Goal: Task Accomplishment & Management: Manage account settings

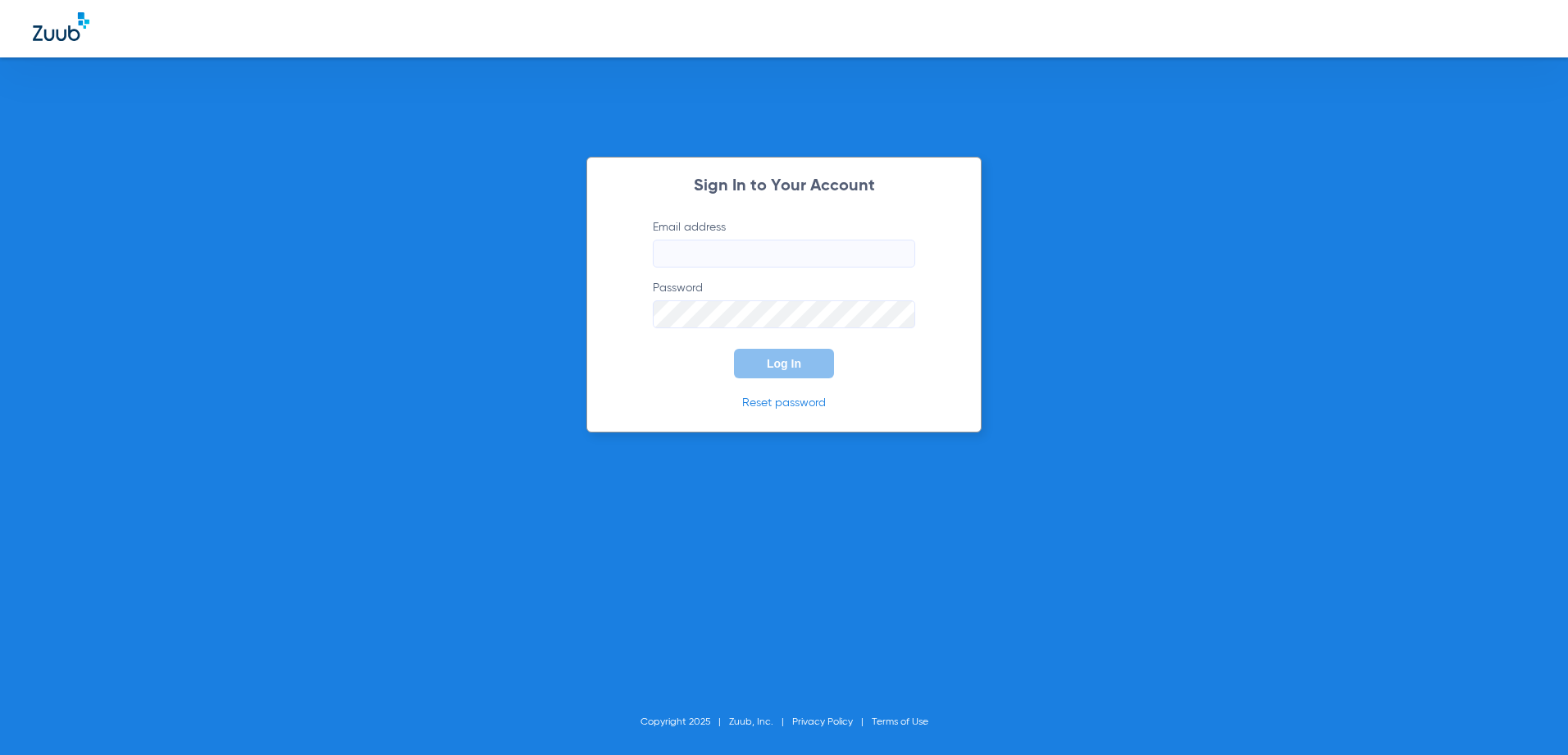
click at [681, 251] on input "Email address" at bounding box center [784, 254] width 262 height 28
type input "[PERSON_NAME][EMAIL_ADDRESS][DOMAIN_NAME]"
click at [734, 348] on button "Log In" at bounding box center [784, 362] width 100 height 29
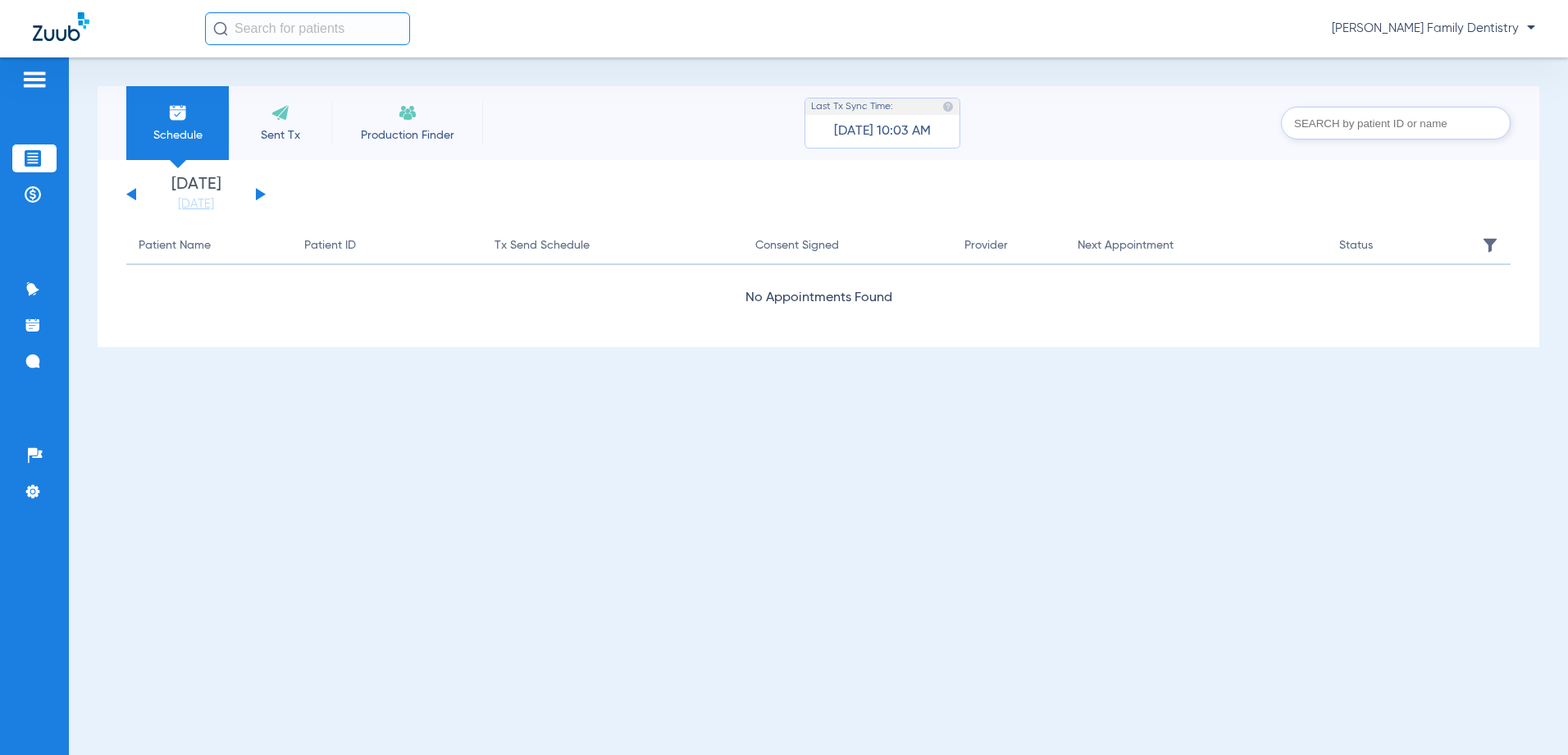
click at [593, 397] on div "Schedule Sent Tx Production Finder Last Tx Sync Time: 04/26/24 - 10:03 AM [DATE…" at bounding box center [818, 406] width 1499 height 697
click at [1528, 27] on span "[PERSON_NAME] Family Dentistry" at bounding box center [1434, 28] width 204 height 16
click at [1560, 155] on div at bounding box center [784, 378] width 1568 height 755
click at [1526, 26] on span "[PERSON_NAME] Family Dentistry" at bounding box center [1434, 28] width 204 height 16
click at [1277, 67] on div at bounding box center [784, 378] width 1568 height 755
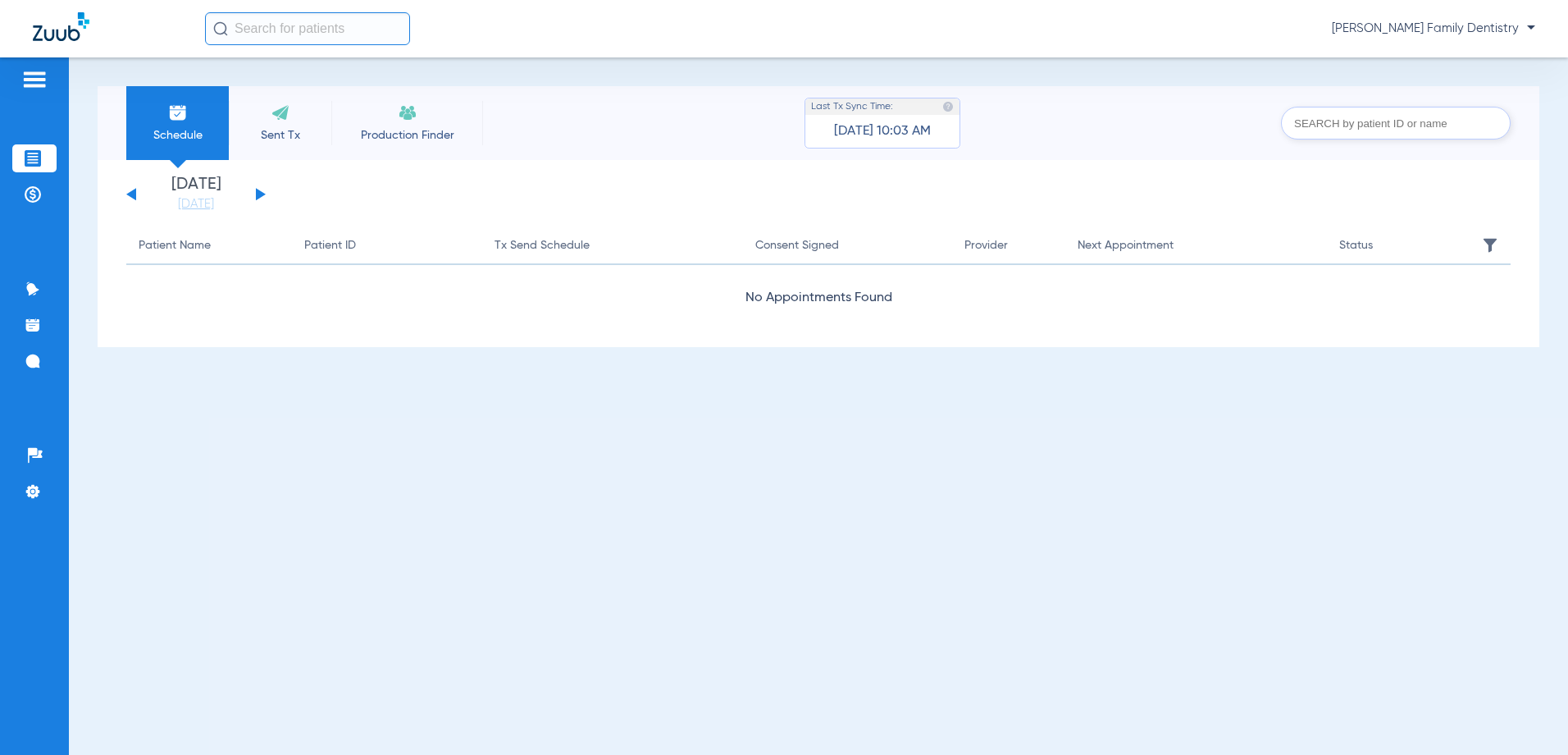
click at [1394, 28] on span "[PERSON_NAME] Family Dentistry" at bounding box center [1434, 28] width 204 height 16
click at [1257, 92] on div at bounding box center [784, 378] width 1568 height 755
click at [49, 69] on div "Patients Treatment Acceptance Payments & A/R Communication Activity Appt Remind…" at bounding box center [34, 435] width 69 height 755
click at [32, 78] on img at bounding box center [35, 79] width 26 height 20
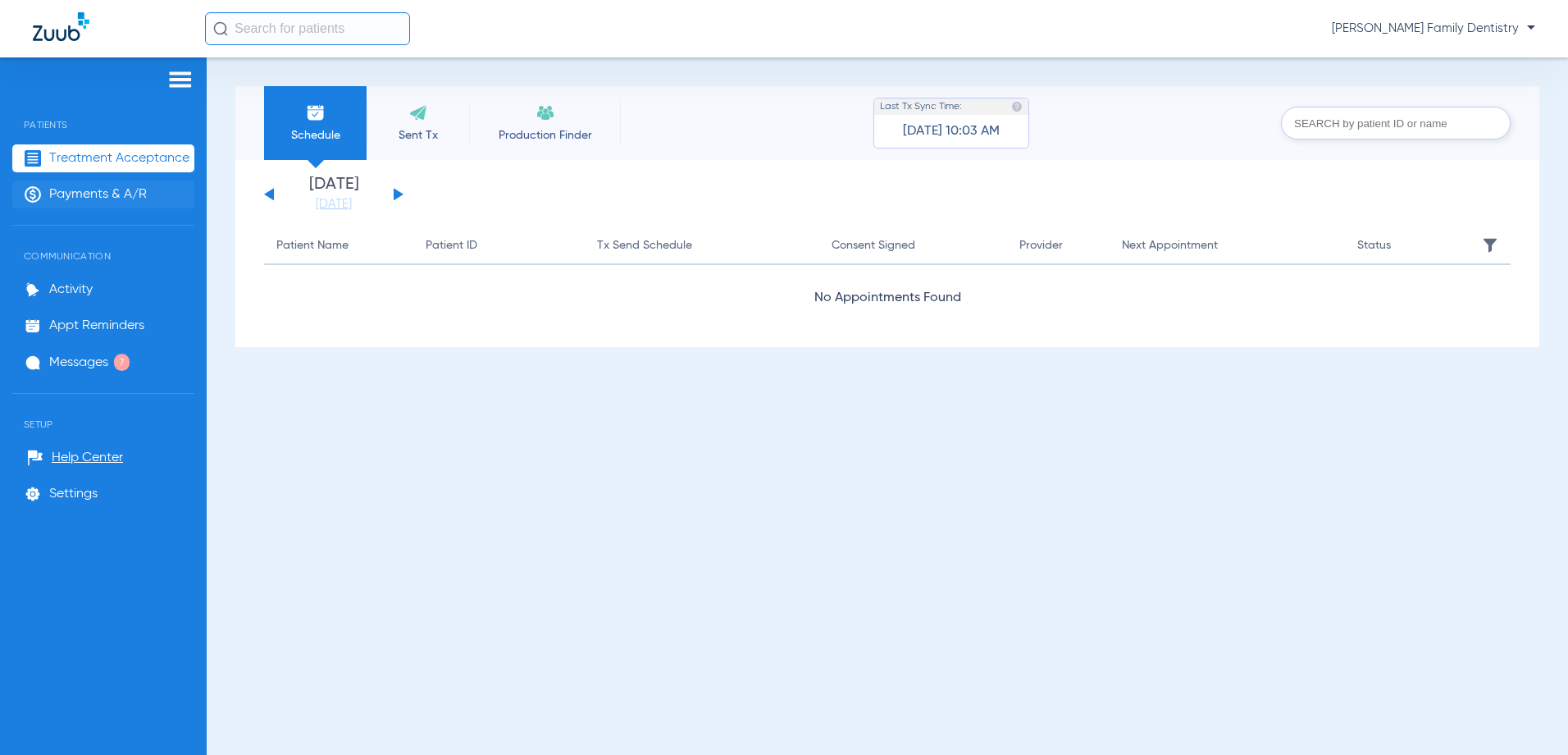
click at [116, 196] on span "Payments & A/R" at bounding box center [97, 193] width 97 height 16
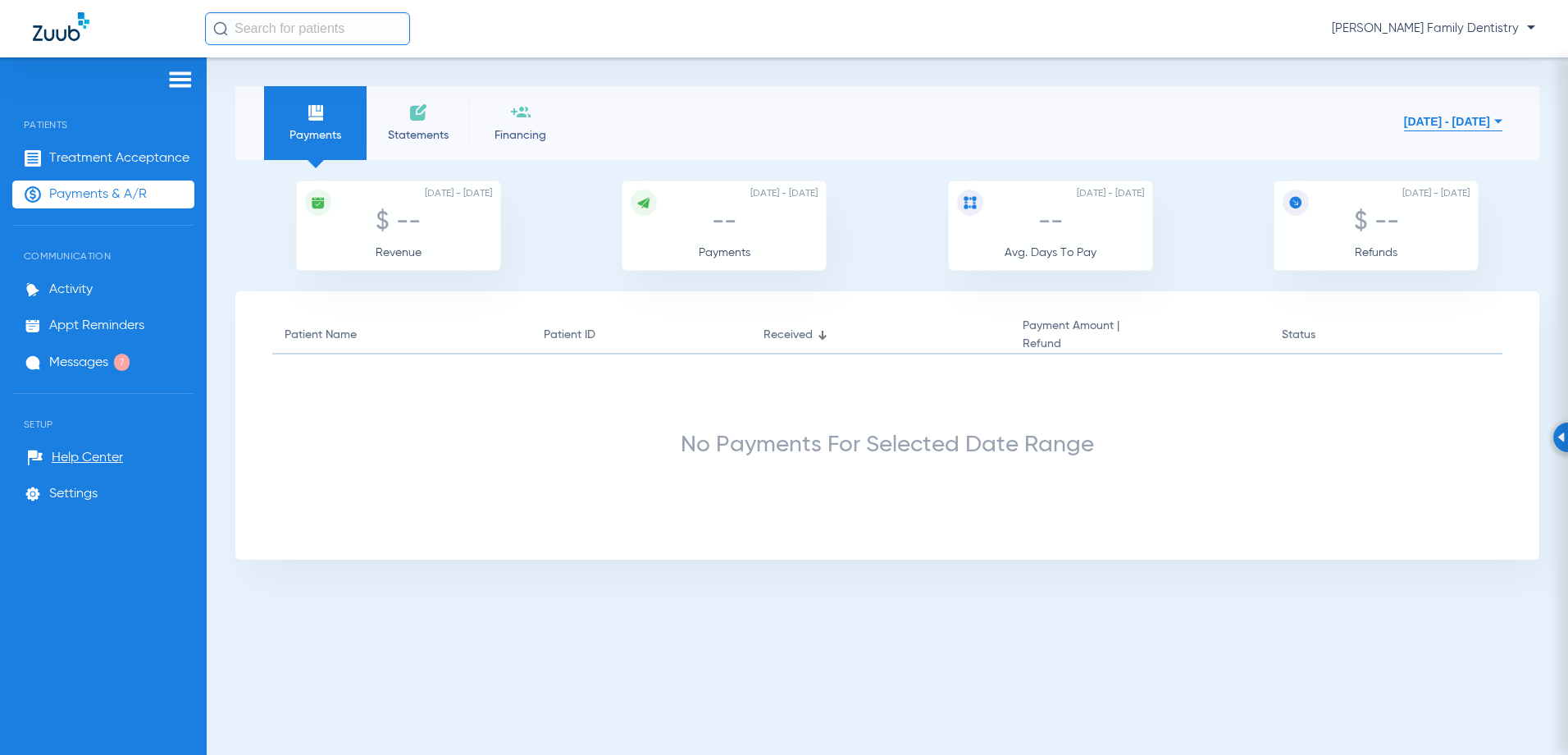
click at [409, 130] on span "Statements" at bounding box center [418, 135] width 78 height 16
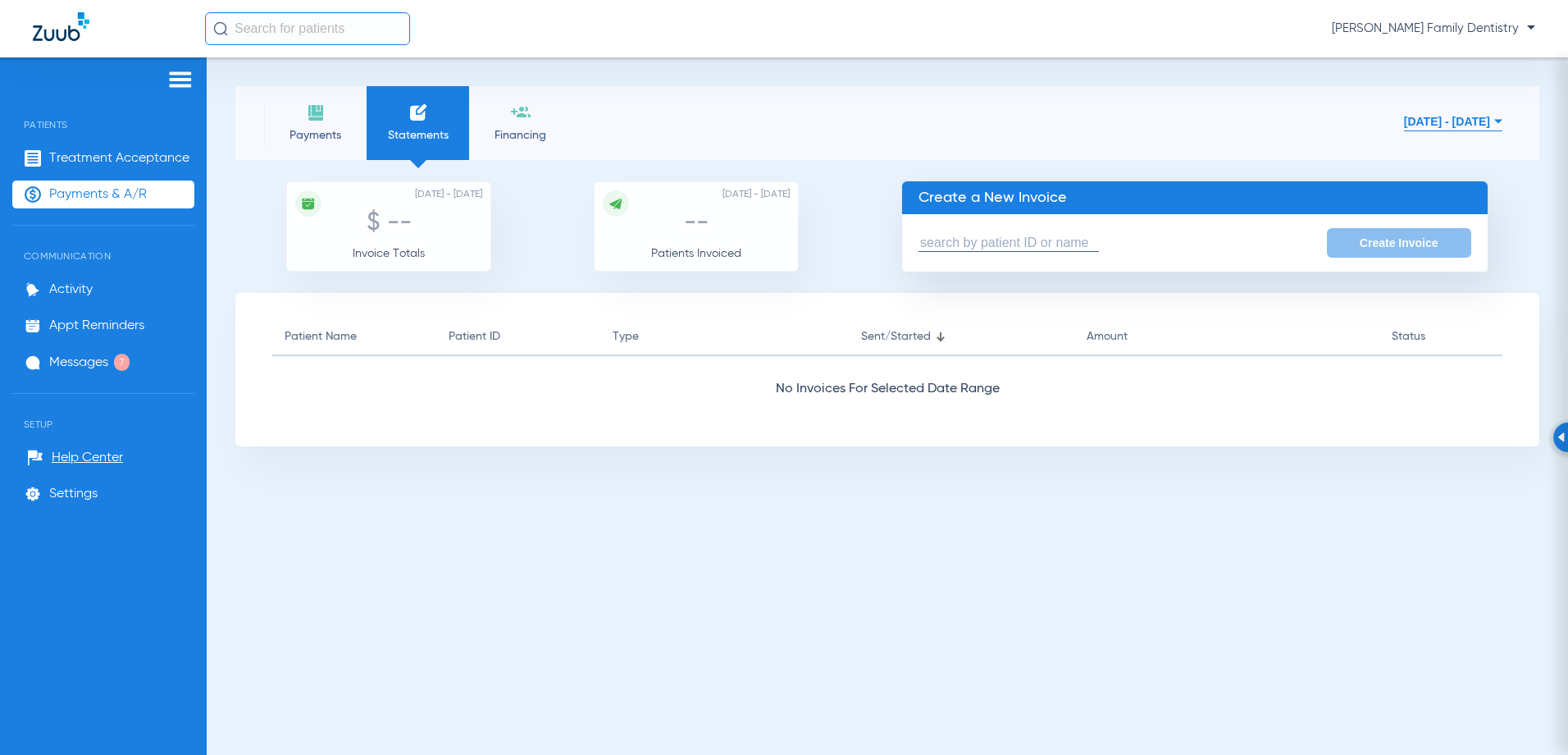
click at [524, 127] on span "Financing" at bounding box center [520, 135] width 78 height 16
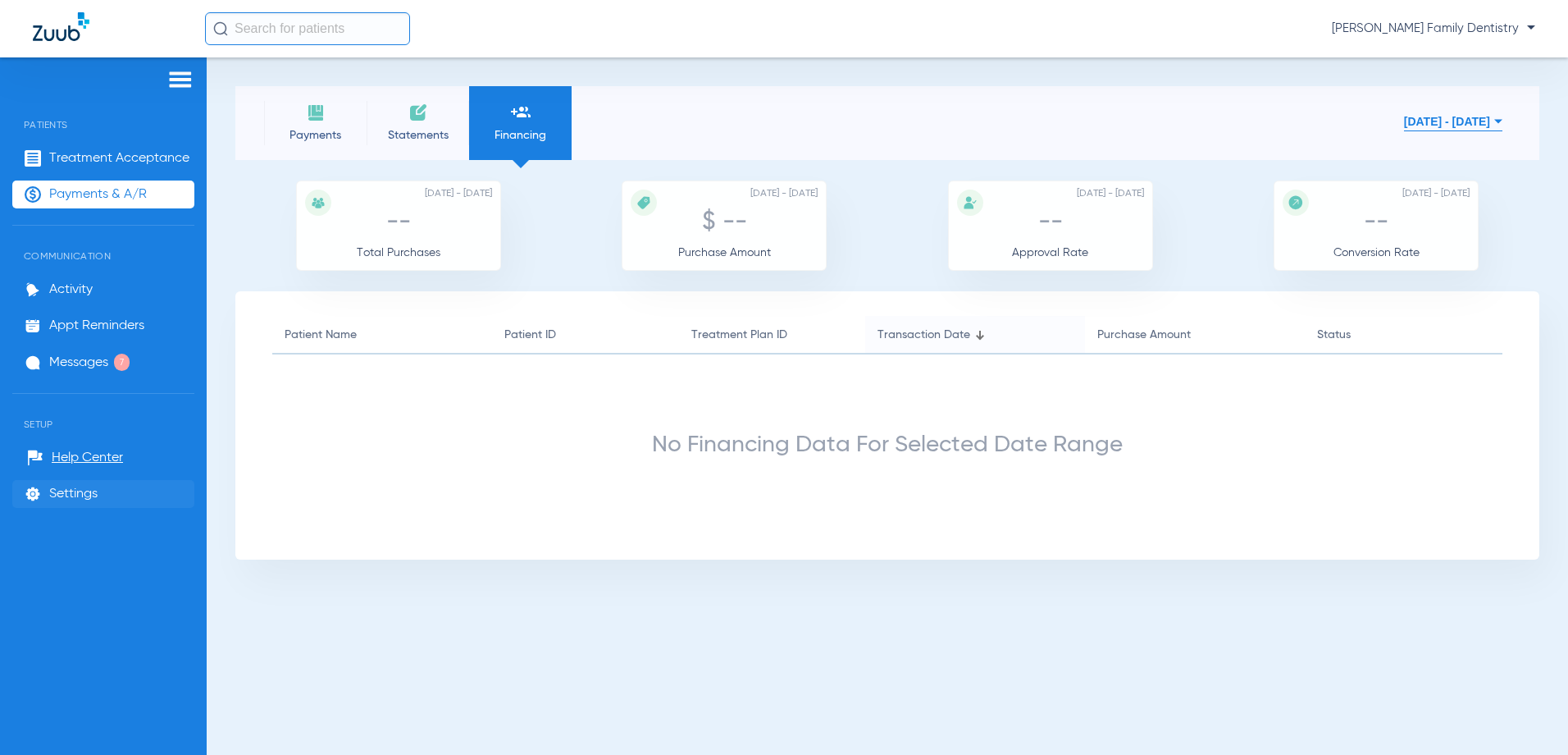
click at [74, 494] on span "Settings" at bounding box center [73, 494] width 48 height 16
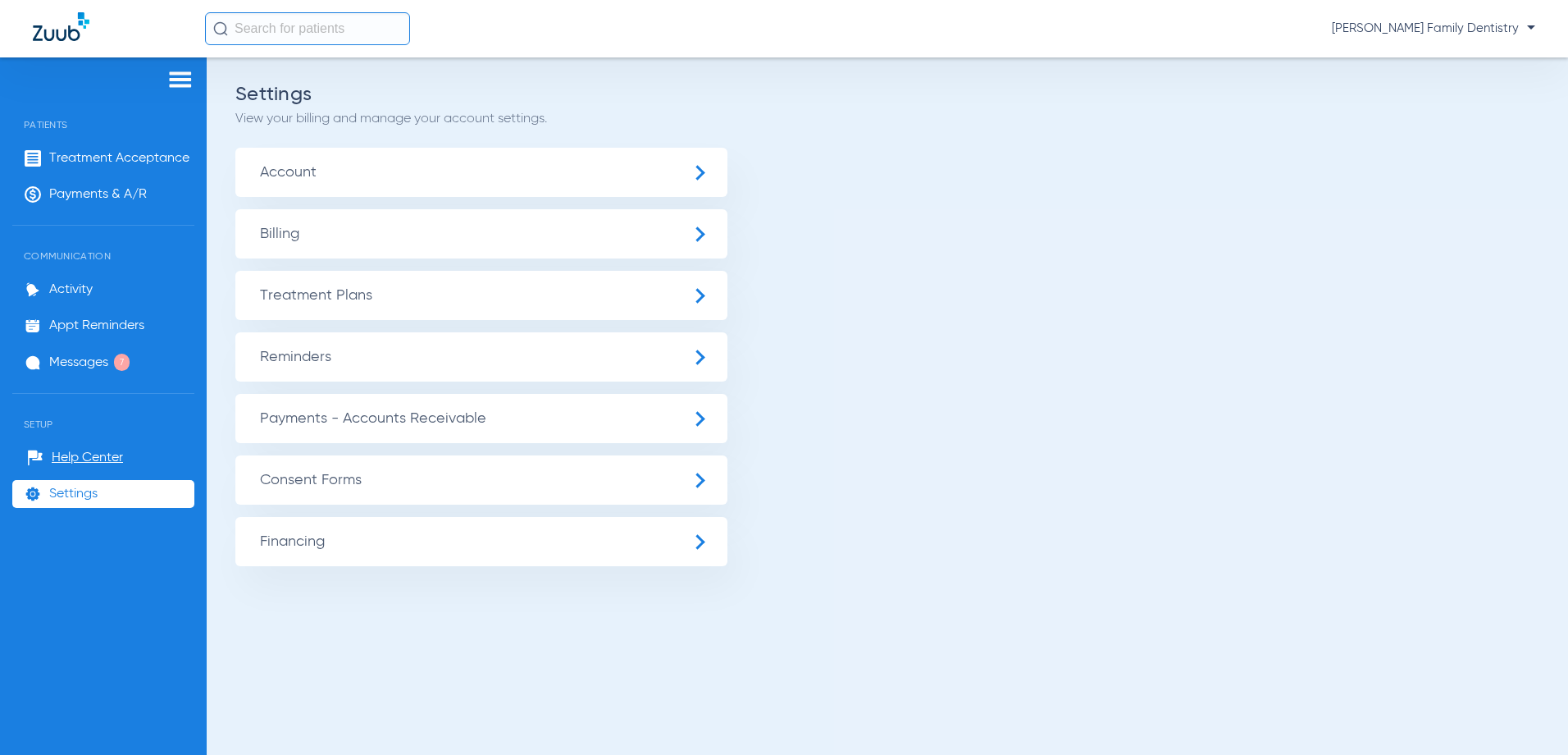
click at [696, 176] on span "Account" at bounding box center [481, 172] width 492 height 49
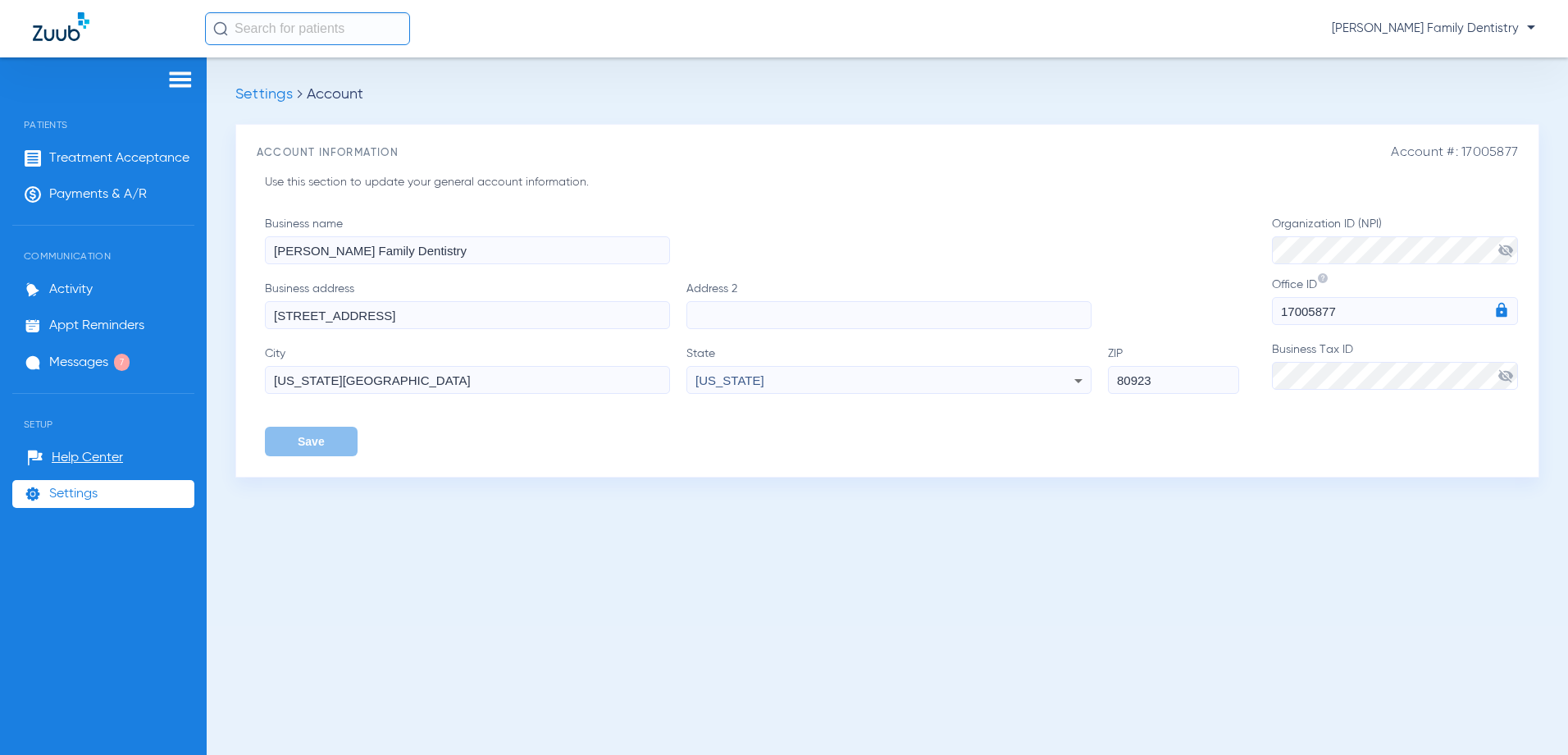
click at [263, 91] on span "Settings" at bounding box center [263, 94] width 58 height 15
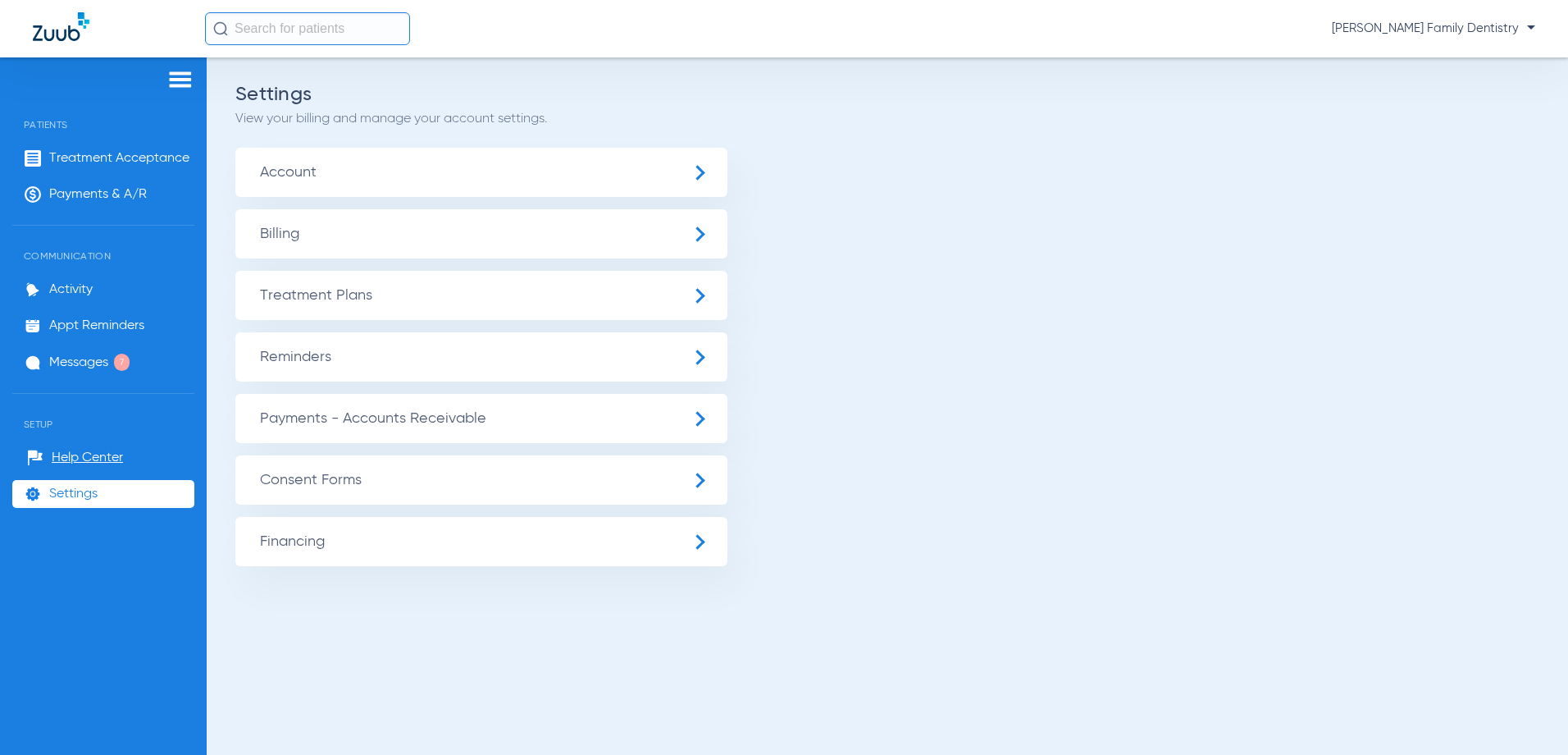
click at [377, 238] on span "Billing" at bounding box center [481, 234] width 492 height 49
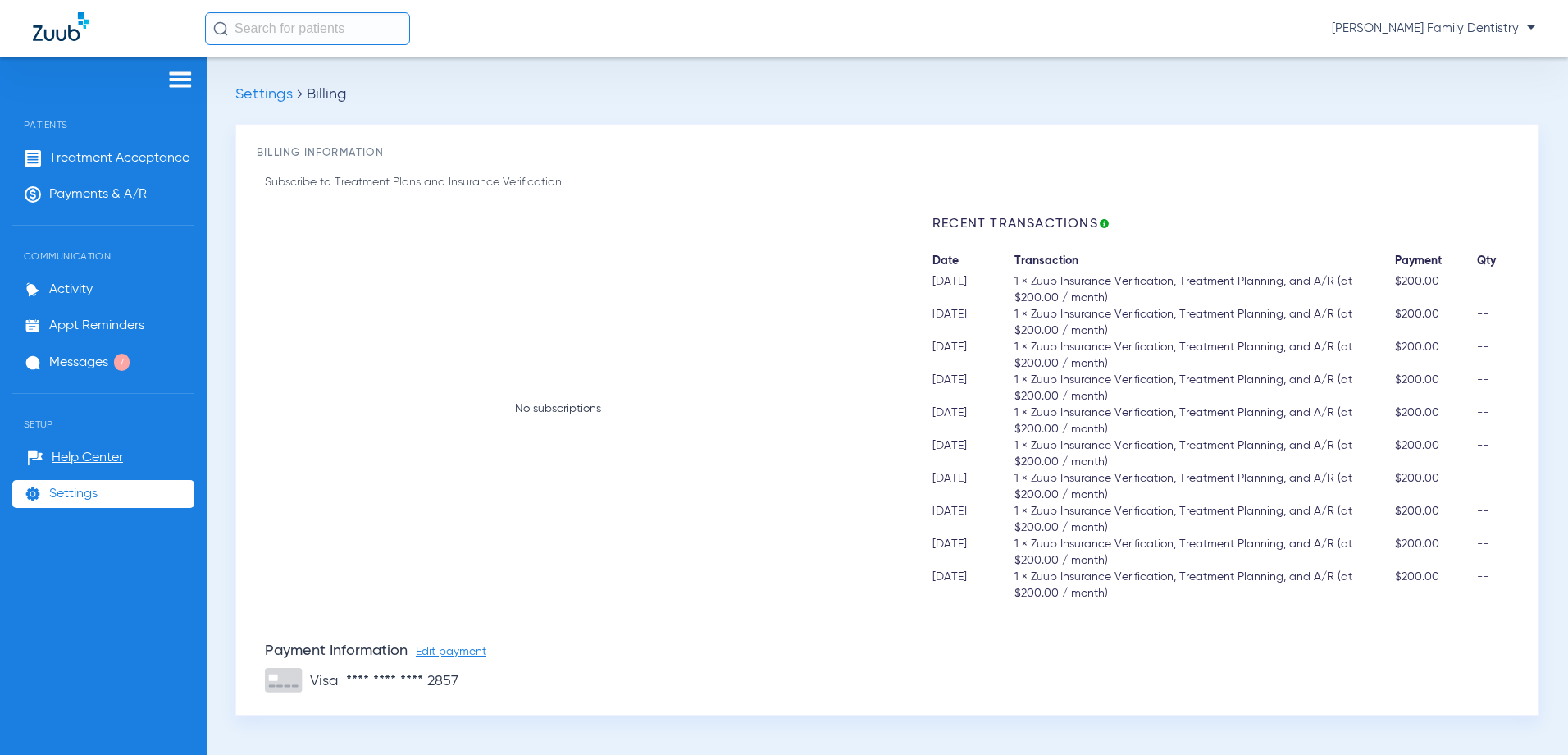
click at [1531, 28] on span "[PERSON_NAME] Family Dentistry" at bounding box center [1434, 28] width 204 height 16
click at [1348, 61] on div at bounding box center [784, 378] width 1568 height 755
click at [1394, 35] on span "[PERSON_NAME] Family Dentistry" at bounding box center [1434, 28] width 204 height 16
click at [1326, 63] on div at bounding box center [784, 378] width 1568 height 755
click at [190, 72] on img at bounding box center [180, 79] width 26 height 20
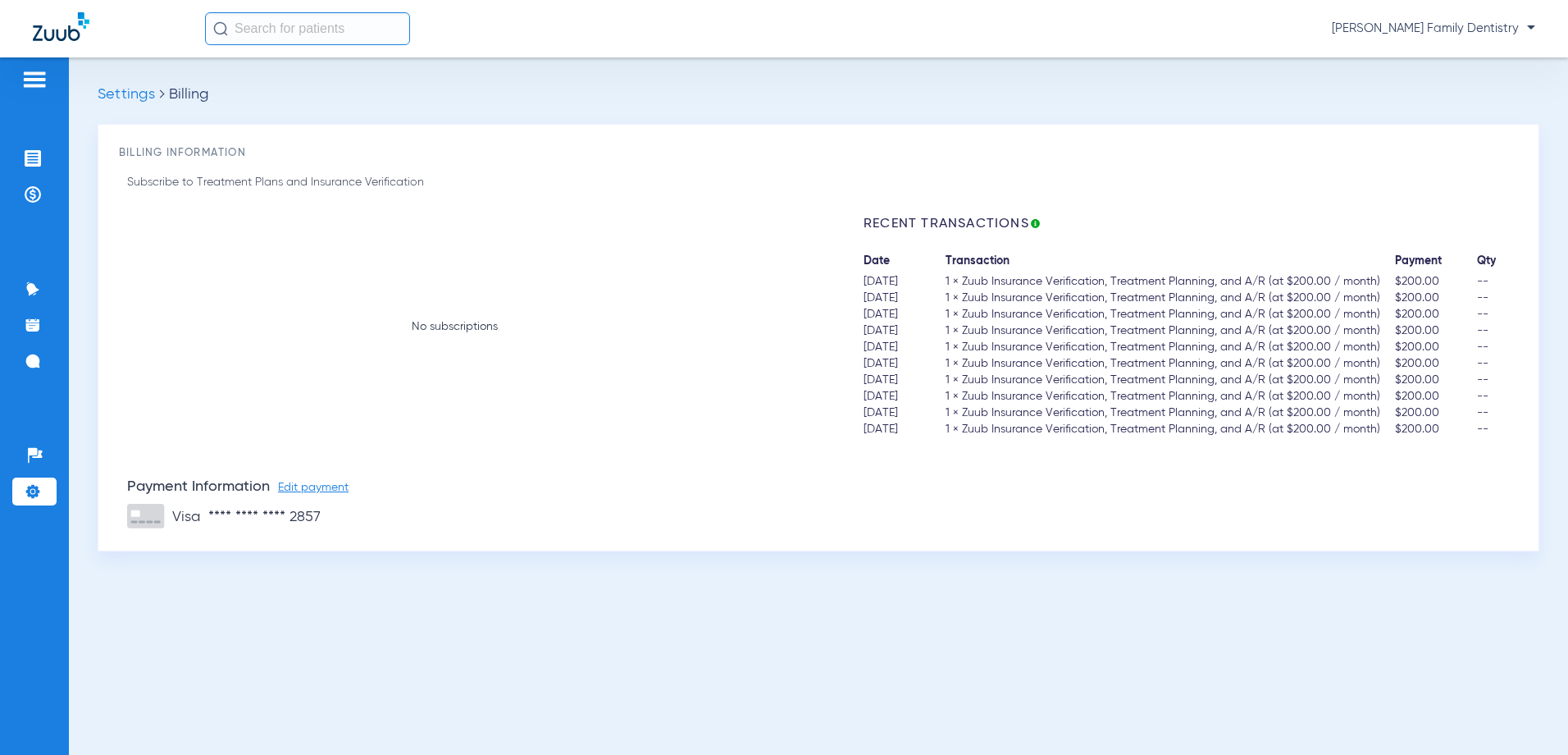
click at [190, 72] on div "Settings Billing Billing Information Subscribe to Treatment Plans and Insurance…" at bounding box center [818, 406] width 1499 height 697
click at [46, 82] on img at bounding box center [35, 79] width 26 height 20
